Goal: Information Seeking & Learning: Find specific page/section

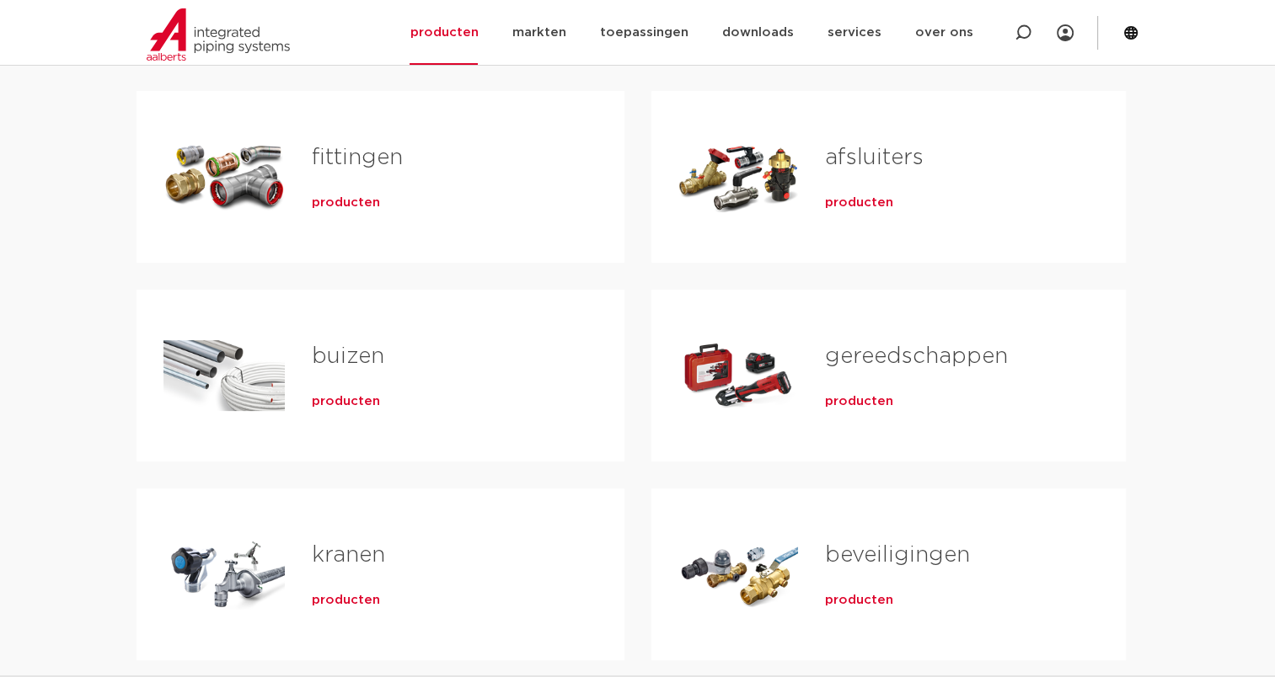
scroll to position [331, 0]
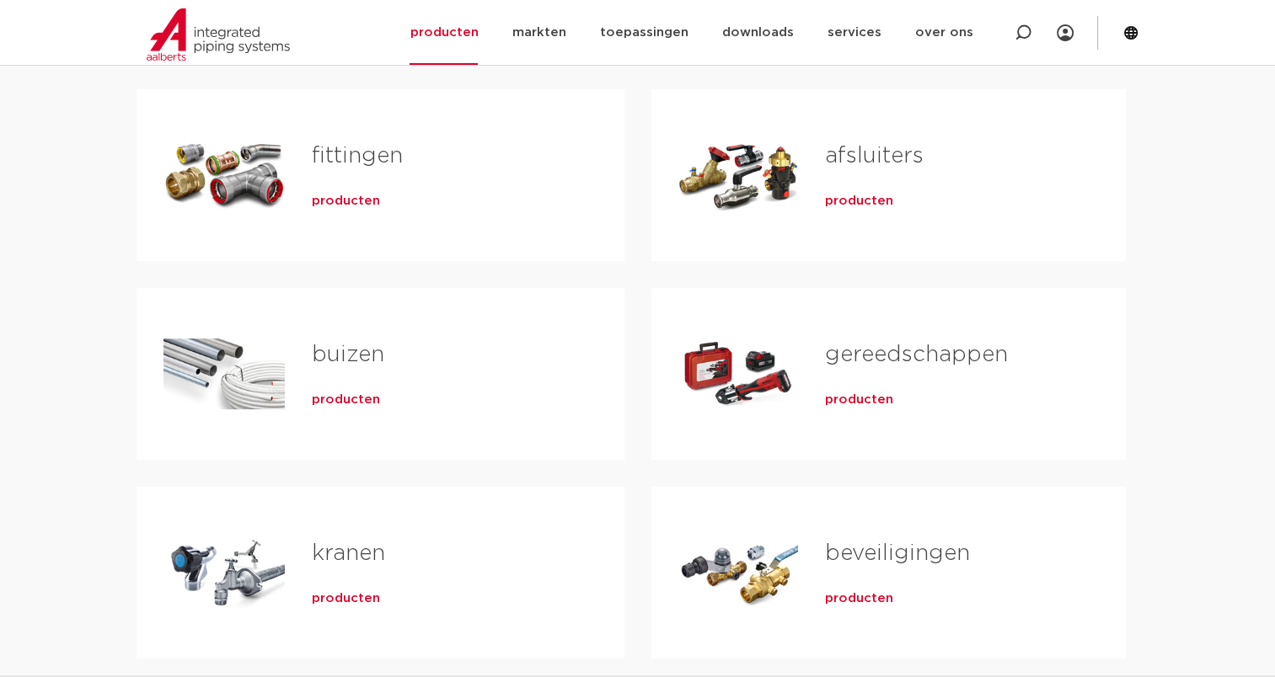
click at [351, 354] on link "buizen" at bounding box center [348, 355] width 72 height 22
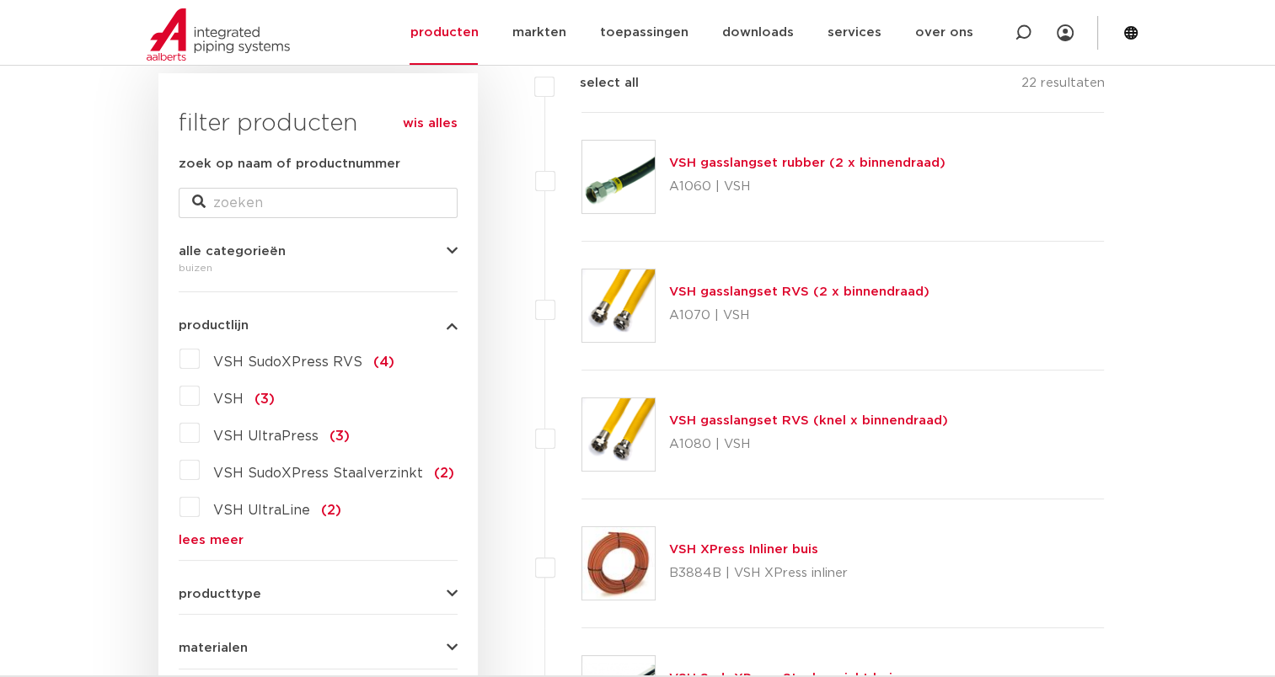
scroll to position [253, 0]
click at [202, 521] on div "VSH SudoXPress RVS (4) VSH (3) VSH UltraPress (3) VSH SudoXPress Staalverzinkt …" at bounding box center [318, 445] width 279 height 201
click at [205, 533] on link "lees meer" at bounding box center [318, 539] width 279 height 13
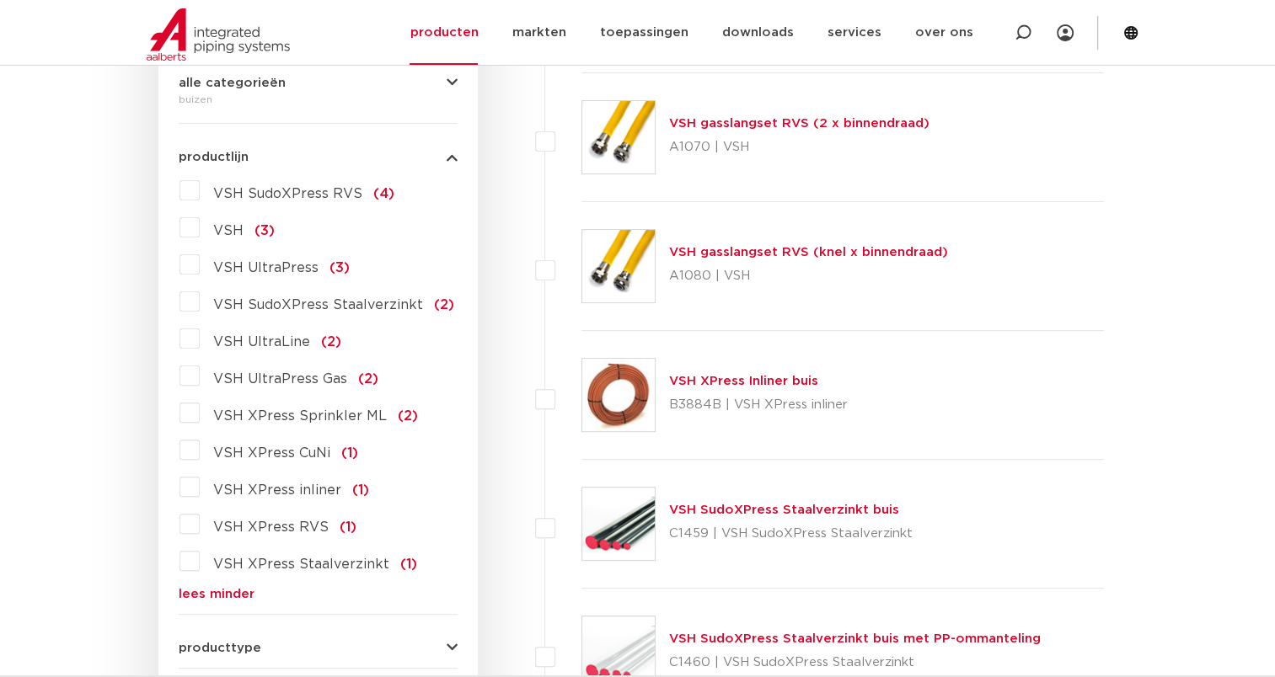
scroll to position [421, 0]
click at [202, 559] on label "VSH XPress Staalverzinkt (1)" at bounding box center [308, 560] width 217 height 27
click at [0, 0] on input "VSH XPress Staalverzinkt (1)" at bounding box center [0, 0] width 0 height 0
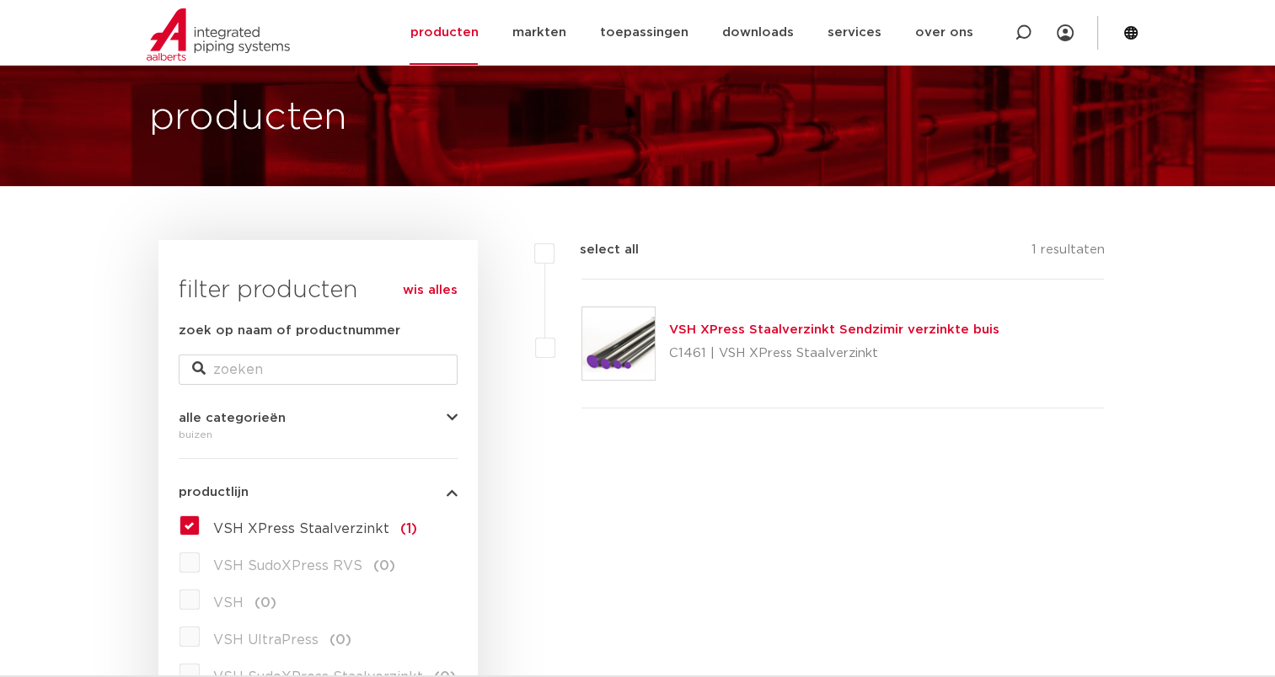
scroll to position [84, 0]
click at [837, 334] on link "VSH XPress Staalverzinkt Sendzimir verzinkte buis" at bounding box center [834, 330] width 330 height 13
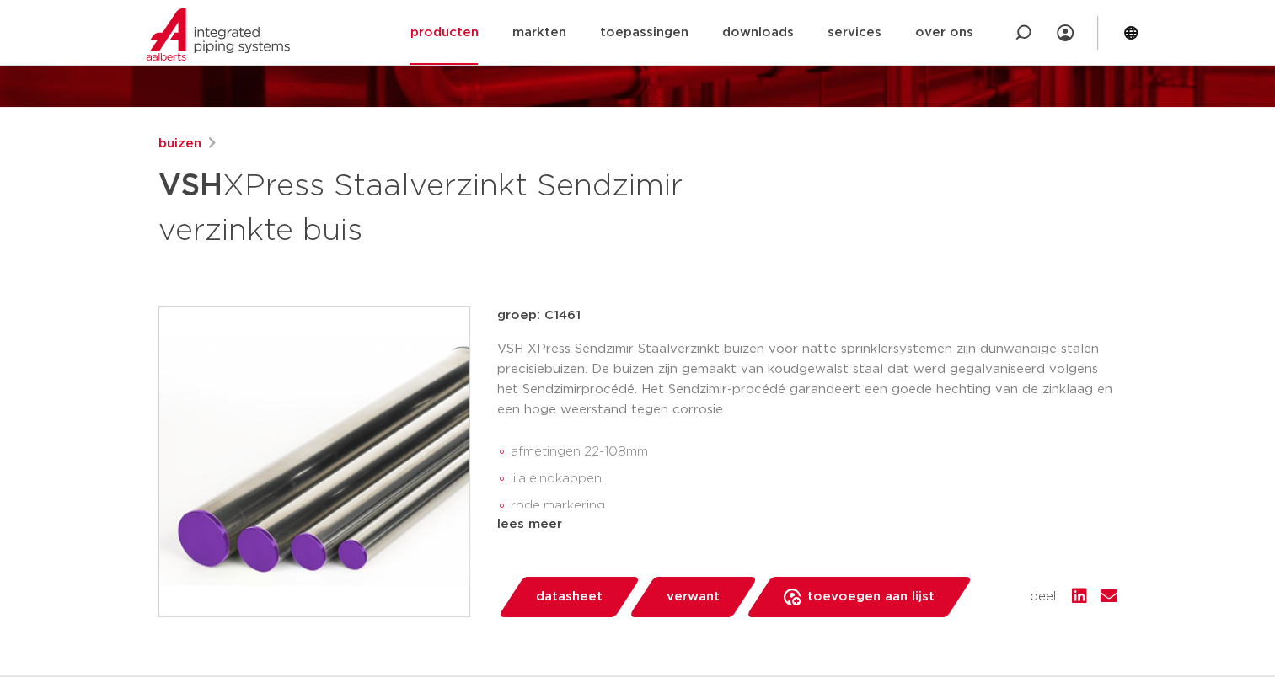
scroll to position [167, 0]
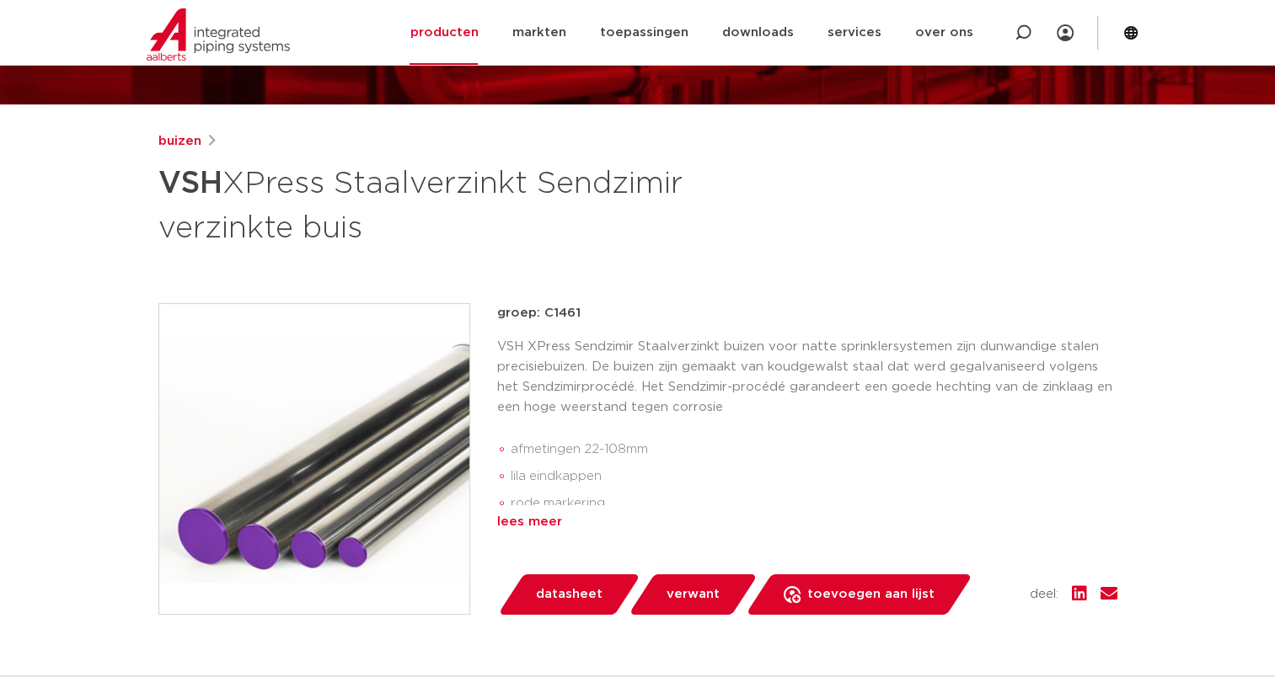
click at [554, 520] on div "lees meer" at bounding box center [807, 522] width 620 height 20
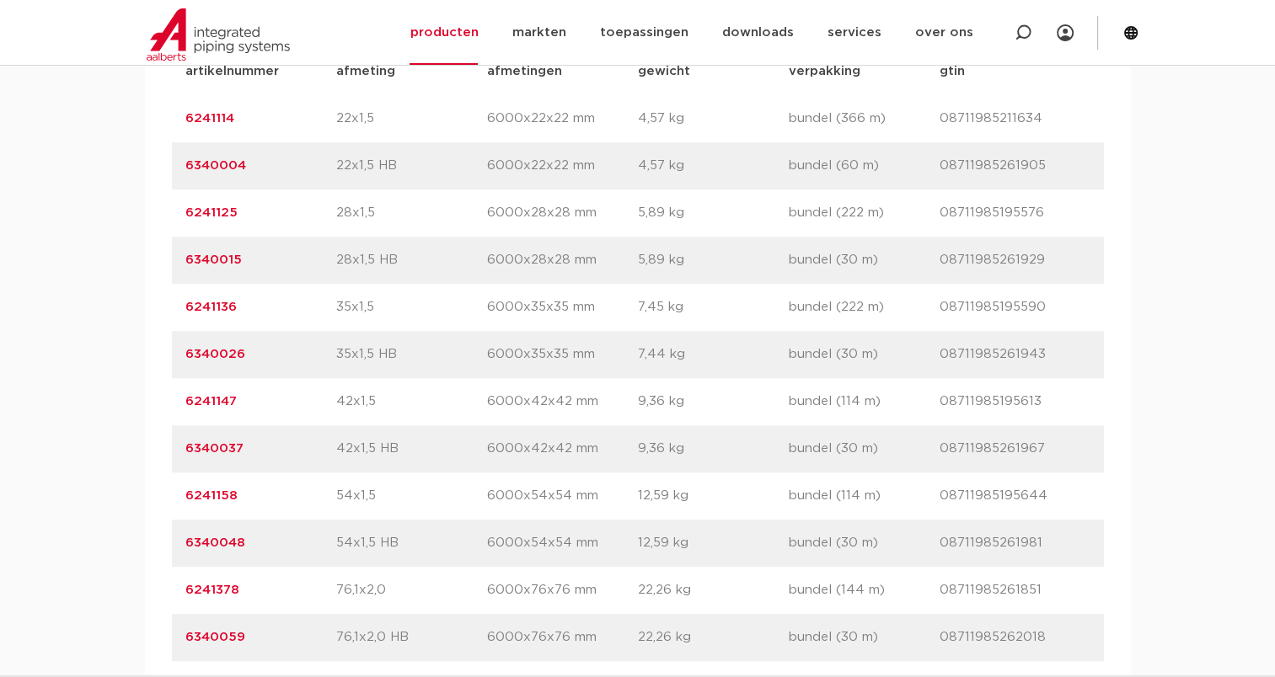
scroll to position [1262, 0]
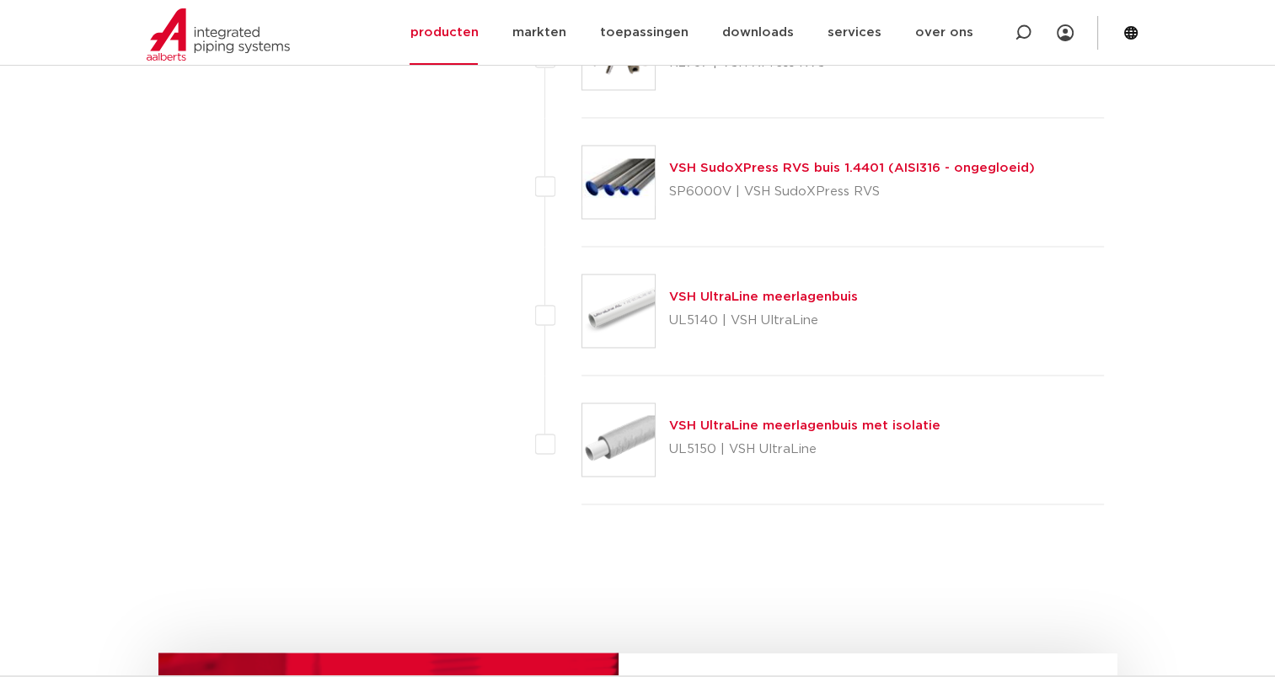
scroll to position [2696, 0]
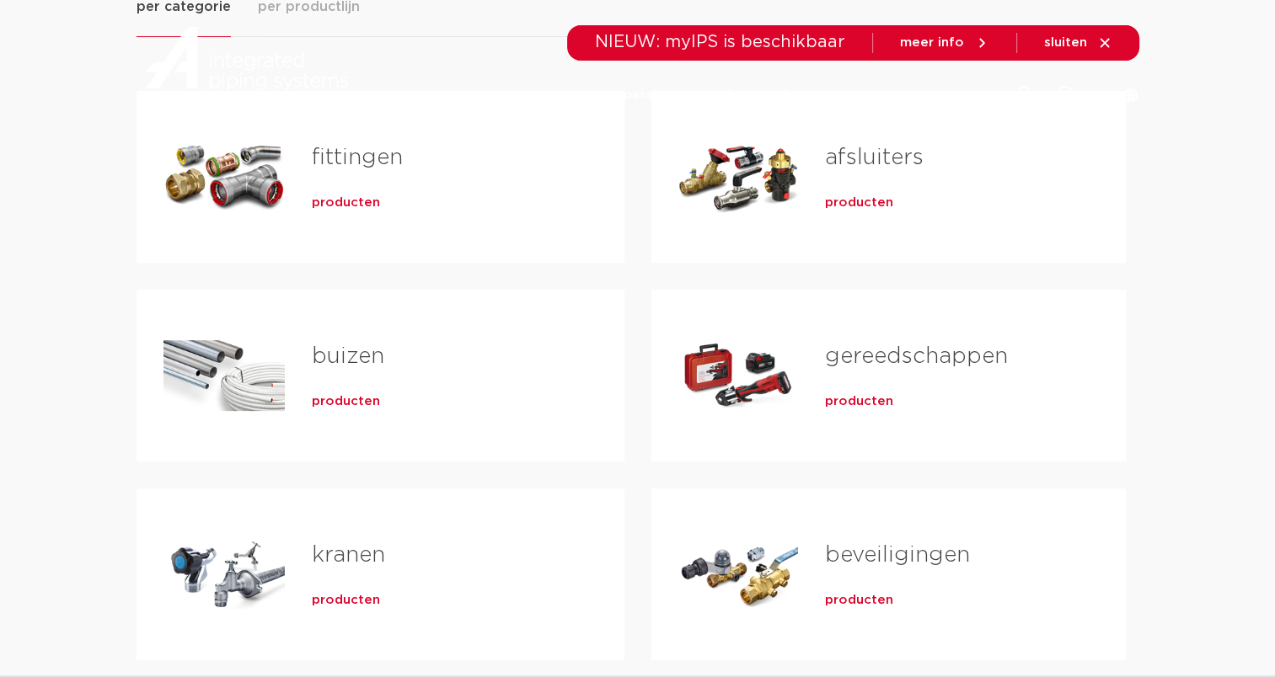
click at [340, 154] on link "fittingen" at bounding box center [357, 158] width 91 height 22
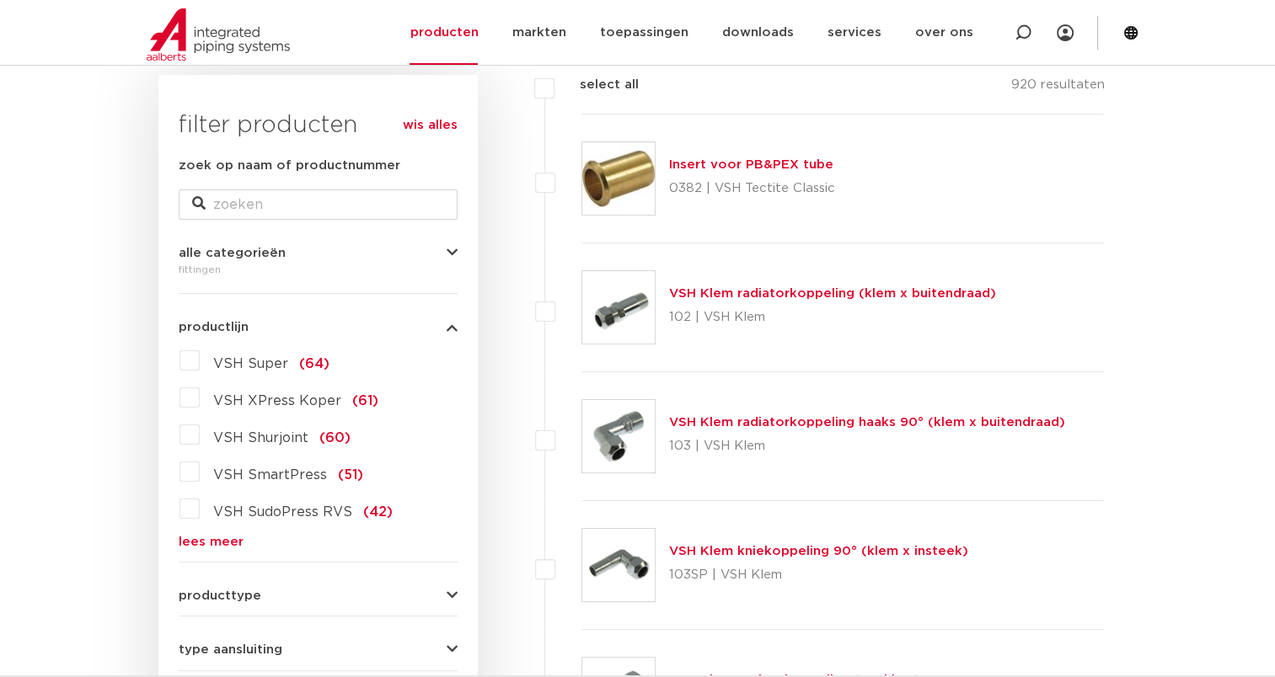
scroll to position [252, 0]
click at [219, 535] on link "lees meer" at bounding box center [318, 540] width 279 height 13
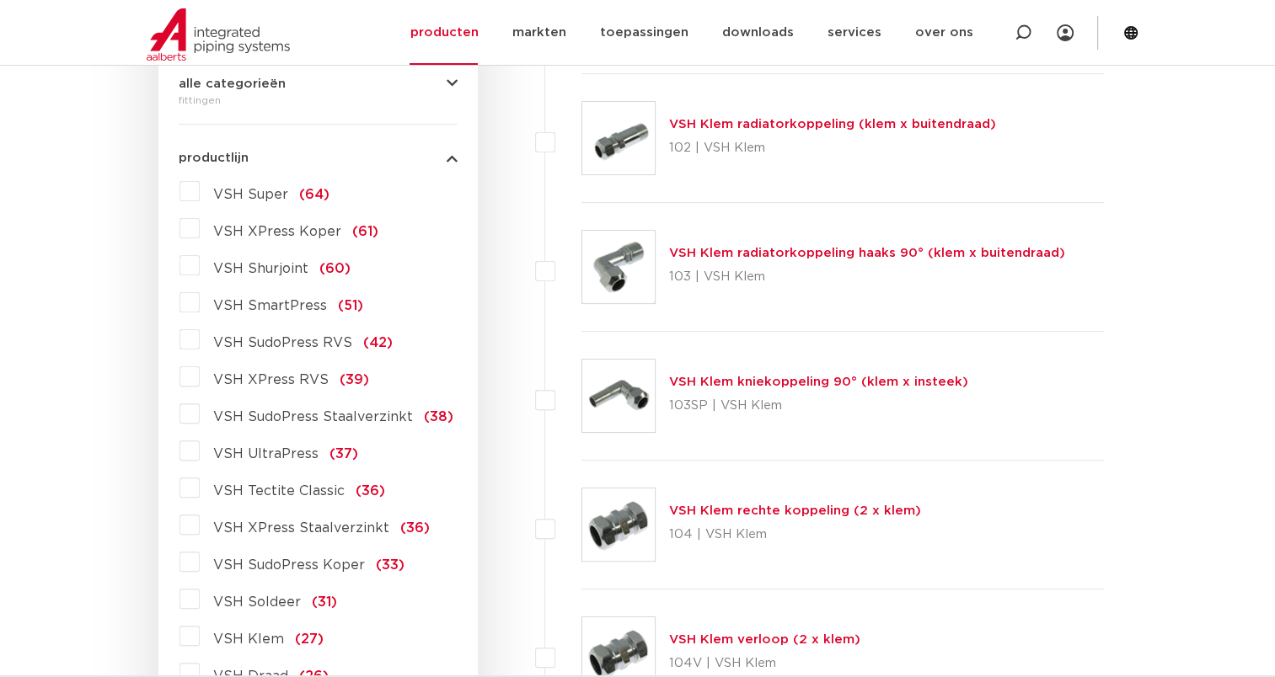
scroll to position [420, 0]
click at [200, 528] on label "VSH XPress Staalverzinkt (36)" at bounding box center [315, 524] width 230 height 27
click at [0, 0] on input "VSH XPress Staalverzinkt (36)" at bounding box center [0, 0] width 0 height 0
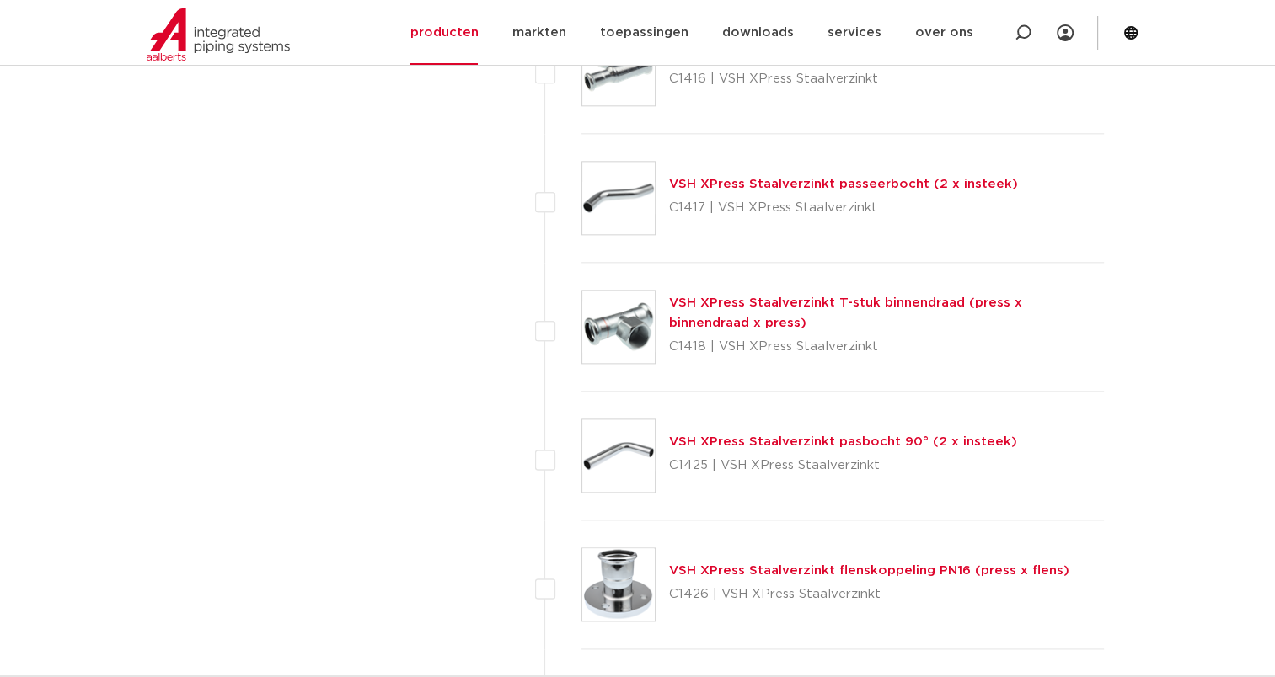
scroll to position [2036, 0]
click at [805, 439] on link "VSH XPress Staalverzinkt pasbocht 90° (2 x insteek)" at bounding box center [843, 441] width 348 height 13
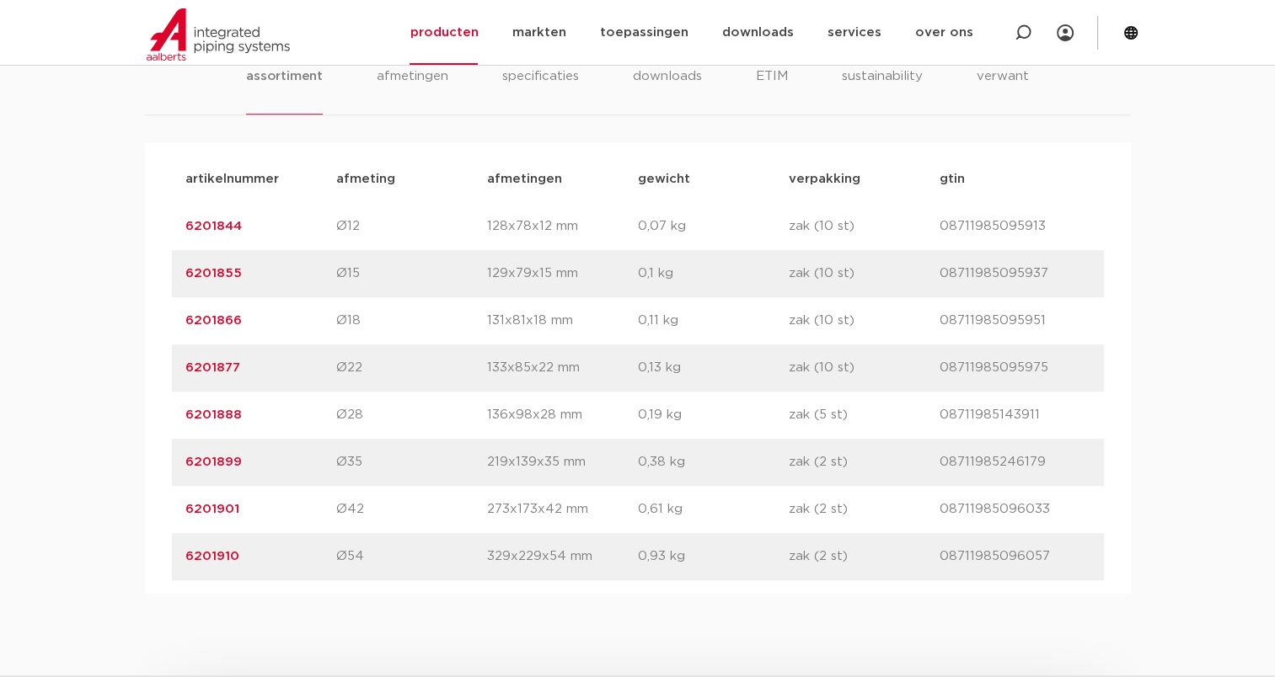
scroll to position [1093, 0]
drag, startPoint x: 478, startPoint y: 417, endPoint x: 541, endPoint y: 419, distance: 63.2
click at [541, 419] on div "artikelnummer 6201888 afmeting Ø28 [GEOGRAPHIC_DATA] 136x98x28 mm gewicht 0,19 …" at bounding box center [638, 414] width 932 height 47
drag, startPoint x: 541, startPoint y: 419, endPoint x: 575, endPoint y: 425, distance: 34.4
click at [575, 425] on div "artikelnummer 6201888 afmeting Ø28 [GEOGRAPHIC_DATA] 136x98x28 mm gewicht 0,19 …" at bounding box center [638, 414] width 932 height 47
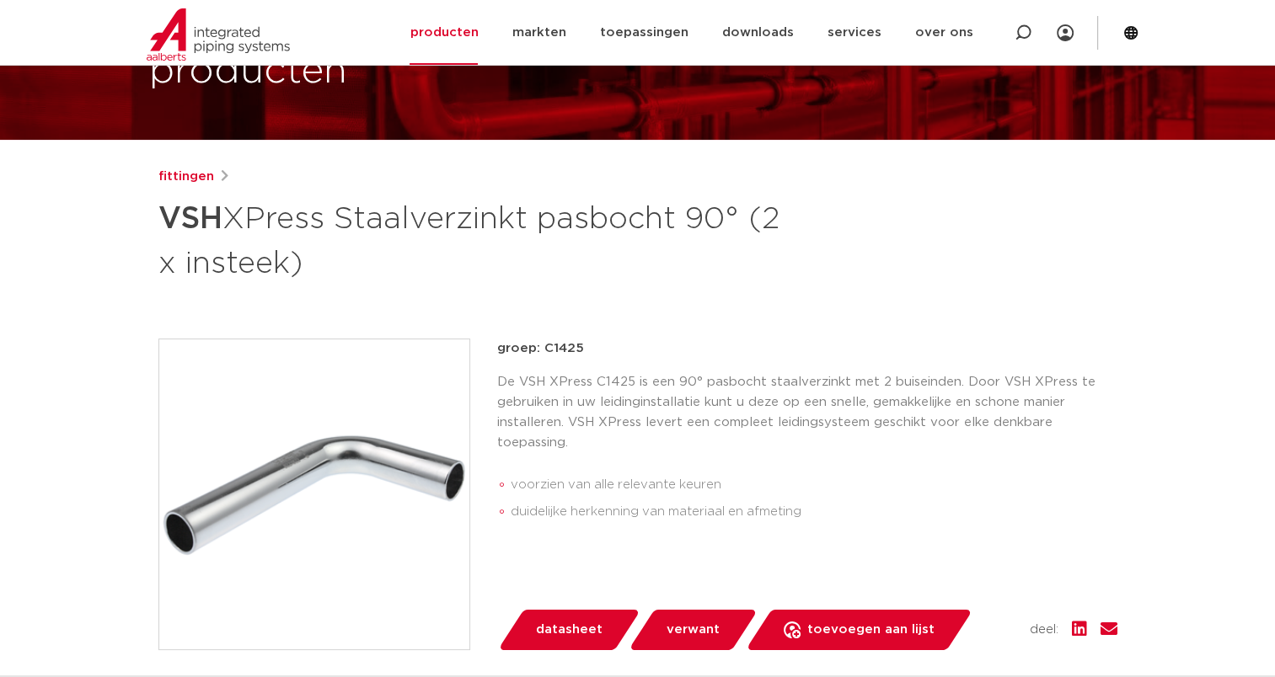
scroll to position [0, 0]
